Goal: Obtain resource: Obtain resource

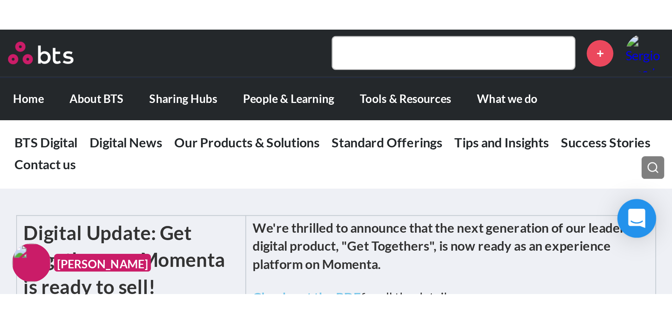
scroll to position [197, 0]
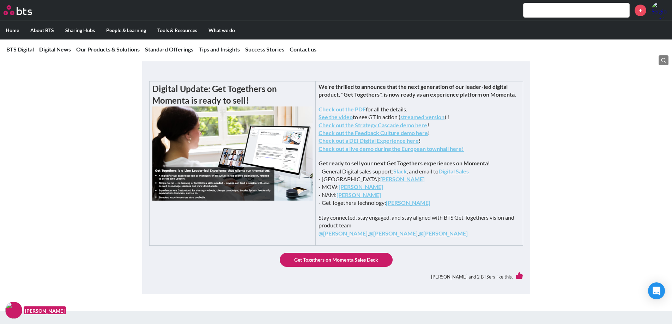
click at [115, 48] on link "Our Products & Solutions" at bounding box center [107, 49] width 63 height 7
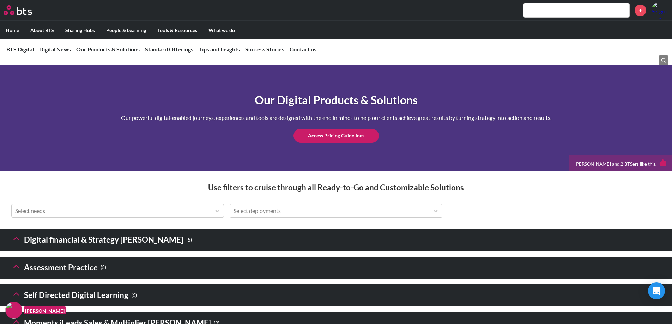
scroll to position [841, 0]
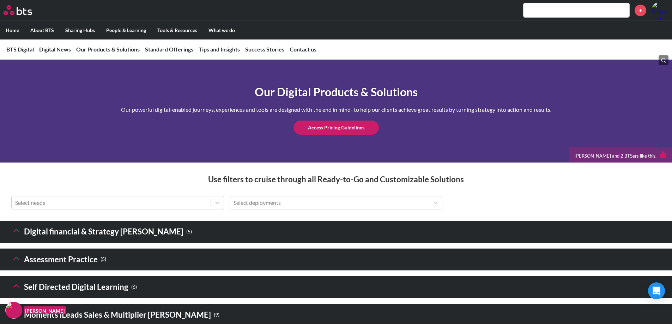
click at [89, 225] on h3 "Self Directed Digital Learning ( 6 )" at bounding box center [74, 287] width 126 height 15
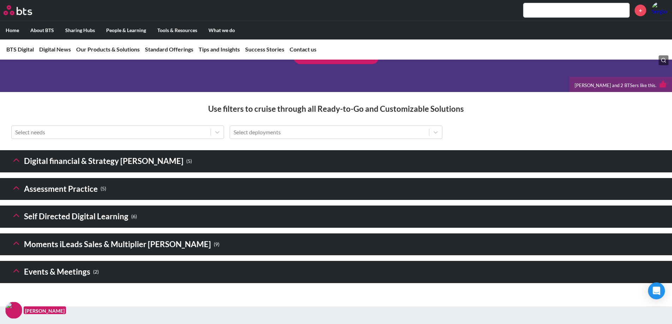
scroll to position [947, 0]
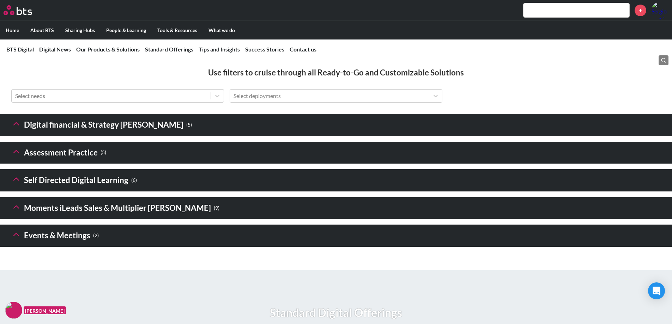
click at [17, 184] on icon at bounding box center [16, 179] width 10 height 10
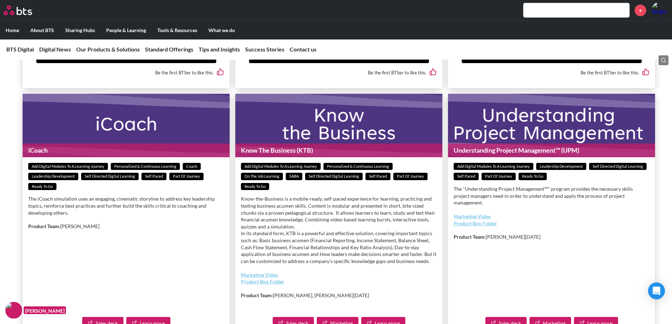
scroll to position [1353, 0]
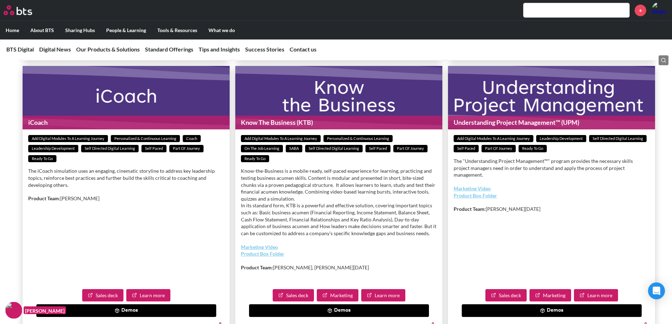
click at [267, 225] on link "Marketing Video" at bounding box center [259, 247] width 37 height 6
click at [295, 225] on link "Sales deck" at bounding box center [293, 295] width 41 height 13
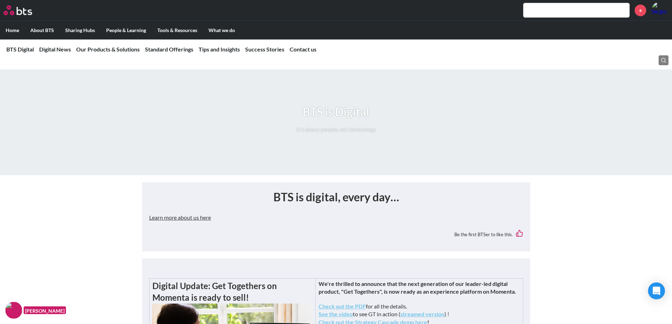
click at [125, 48] on link "Our Products & Solutions" at bounding box center [107, 49] width 63 height 7
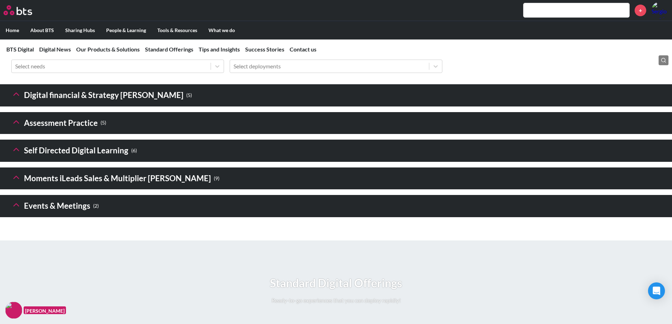
scroll to position [989, 0]
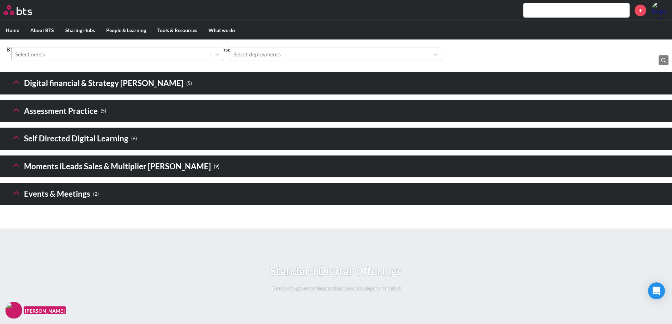
click at [17, 142] on icon at bounding box center [16, 138] width 10 height 10
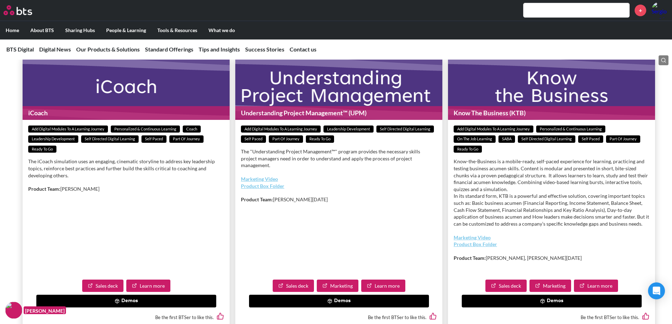
scroll to position [1372, 0]
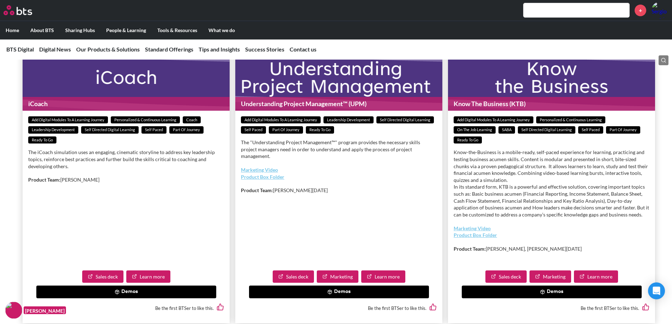
click at [545, 298] on button "Demos" at bounding box center [552, 292] width 180 height 13
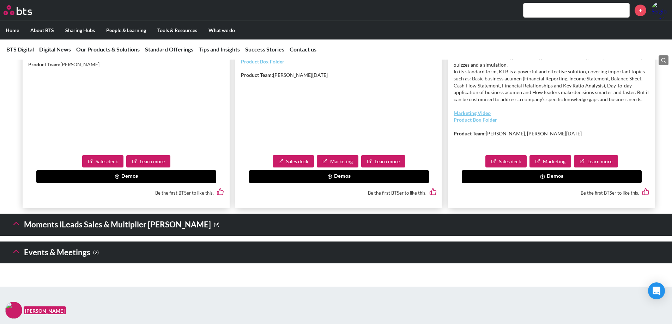
scroll to position [1492, 0]
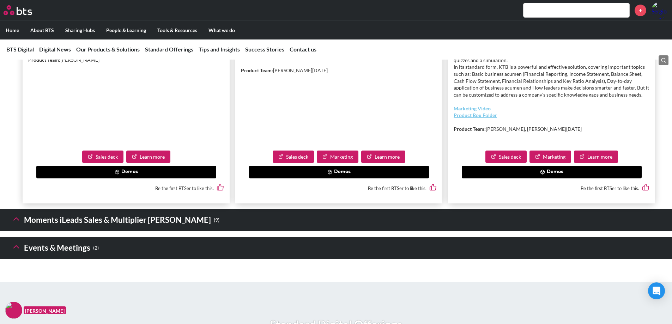
click at [556, 177] on button "Demos" at bounding box center [552, 172] width 180 height 13
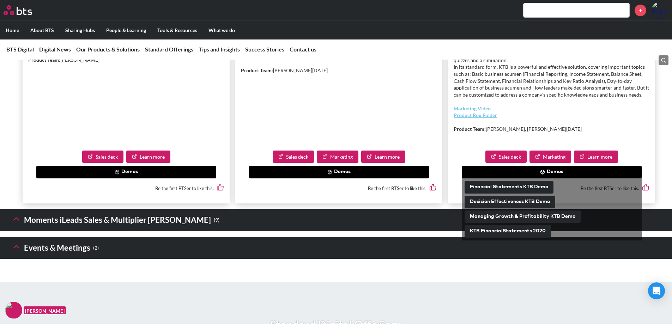
click at [527, 191] on button "Financial Statements KTB Demo" at bounding box center [508, 187] width 89 height 13
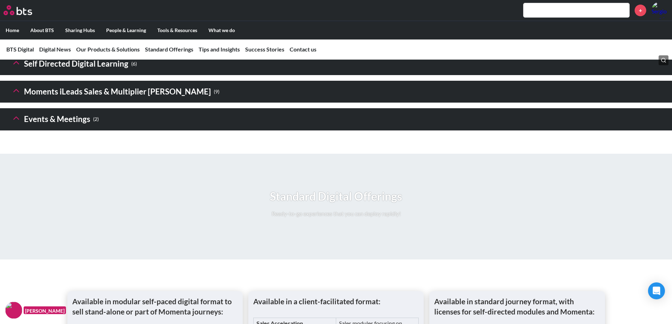
scroll to position [1052, 0]
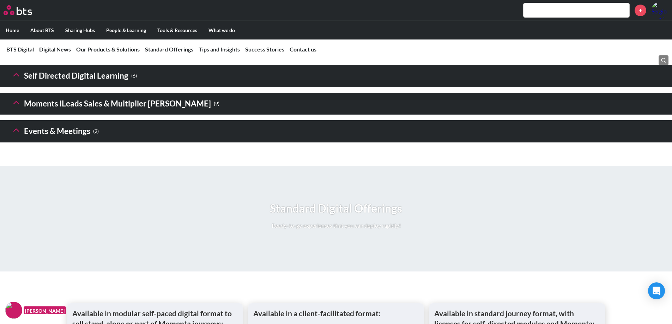
click at [18, 80] on icon at bounding box center [16, 75] width 10 height 10
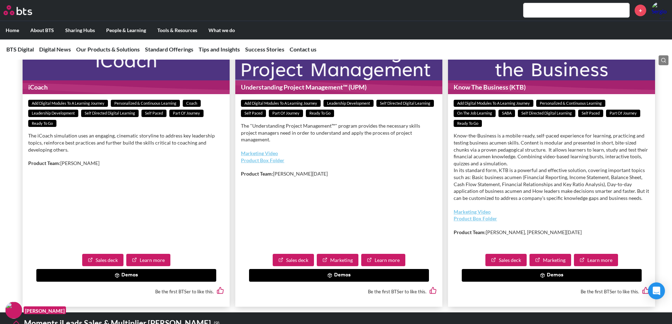
scroll to position [1421, 0]
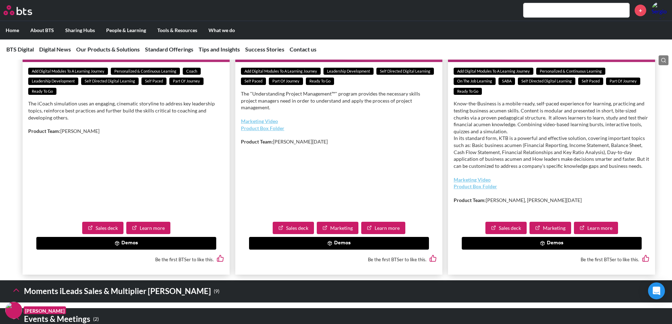
click at [487, 189] on link "Product Box Folder" at bounding box center [474, 186] width 43 height 6
